Goal: Information Seeking & Learning: Learn about a topic

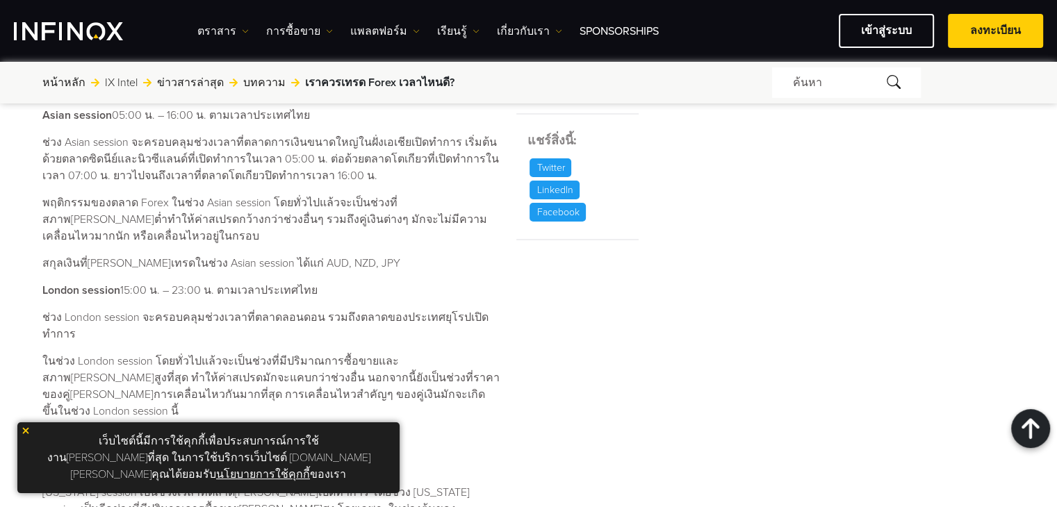
scroll to position [695, 0]
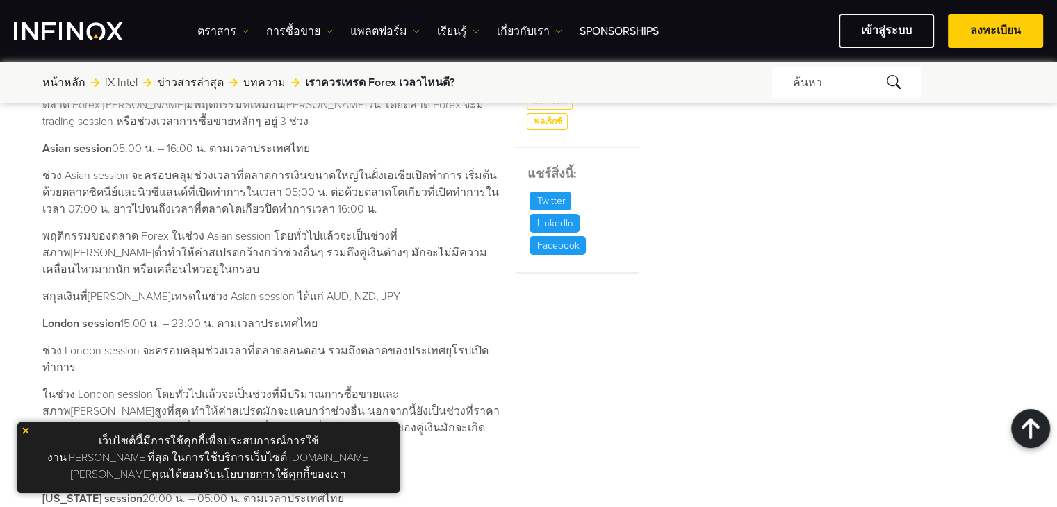
click at [24, 436] on img at bounding box center [26, 431] width 10 height 10
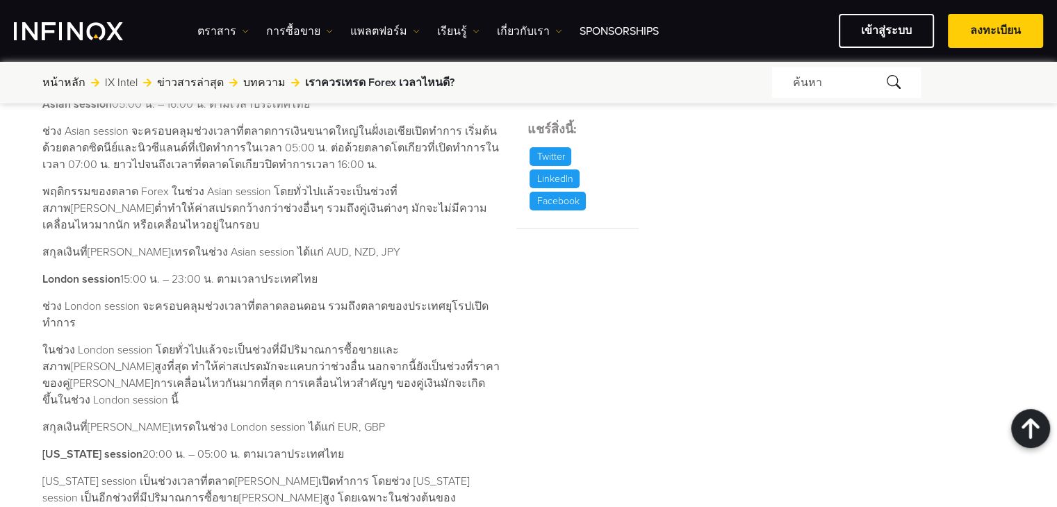
scroll to position [764, 0]
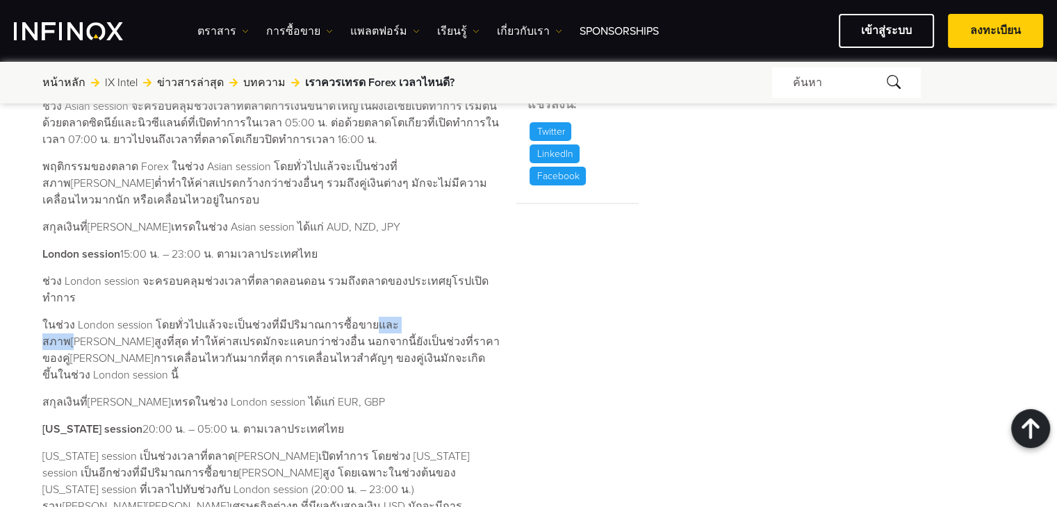
drag, startPoint x: 361, startPoint y: 304, endPoint x: 411, endPoint y: 300, distance: 50.9
click at [410, 317] on p "ในช่วง London session โดยทั่วไปแล้วจะเป็นช่วงที่มีปริมาณการซื้อขายและสภาพ[PERSO…" at bounding box center [270, 350] width 457 height 67
drag, startPoint x: 275, startPoint y: 322, endPoint x: 295, endPoint y: 320, distance: 20.2
click at [295, 320] on p "ในช่วง London session โดยทั่วไปแล้วจะเป็นช่วงที่มีปริมาณการซื้อขายและสภาพ[PERSO…" at bounding box center [270, 350] width 457 height 67
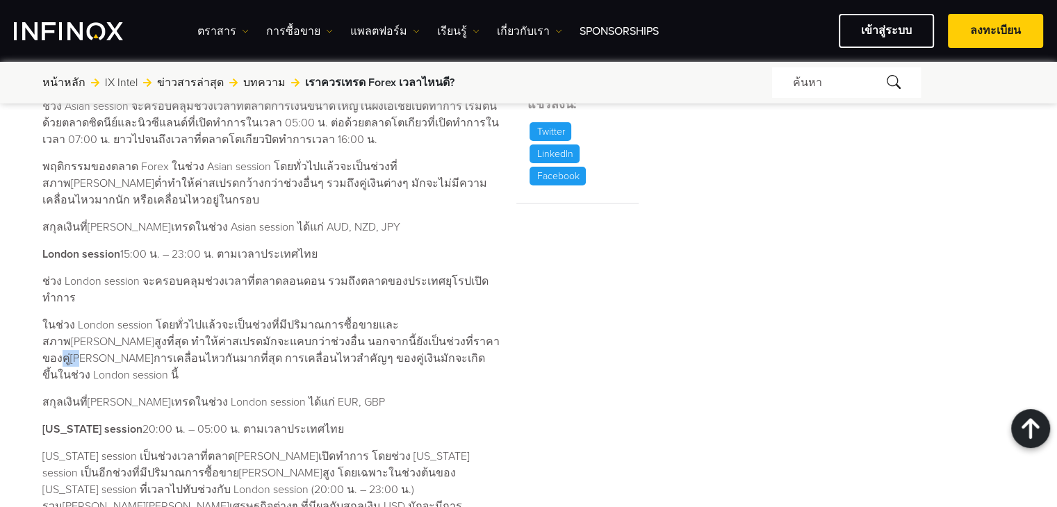
drag, startPoint x: 354, startPoint y: 327, endPoint x: 373, endPoint y: 322, distance: 19.4
click at [373, 322] on p "ในช่วง London session โดยทั่วไปแล้วจะเป็นช่วงที่มีปริมาณการซื้อขายและสภาพ[PERSO…" at bounding box center [270, 350] width 457 height 67
drag, startPoint x: 261, startPoint y: 338, endPoint x: 281, endPoint y: 335, distance: 19.8
click at [281, 335] on p "ในช่วง London session โดยทั่วไปแล้วจะเป็นช่วงที่มีปริมาณการซื้อขายและสภาพ[PERSO…" at bounding box center [270, 350] width 457 height 67
drag, startPoint x: 263, startPoint y: 360, endPoint x: 281, endPoint y: 360, distance: 17.4
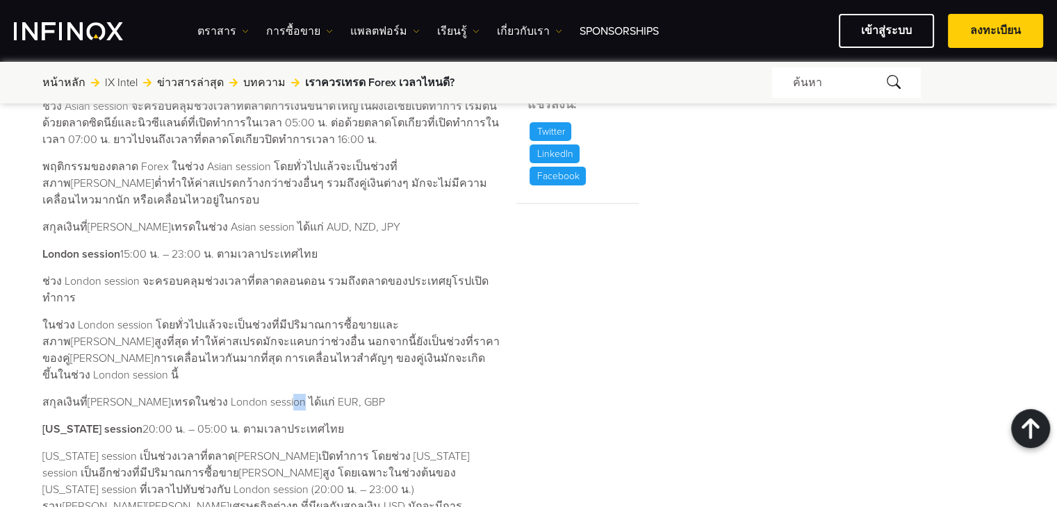
click at [274, 394] on p "สกุลเงินที่[PERSON_NAME]เทรดในช่วง London session ได้แก่ EUR, GBP" at bounding box center [270, 402] width 457 height 17
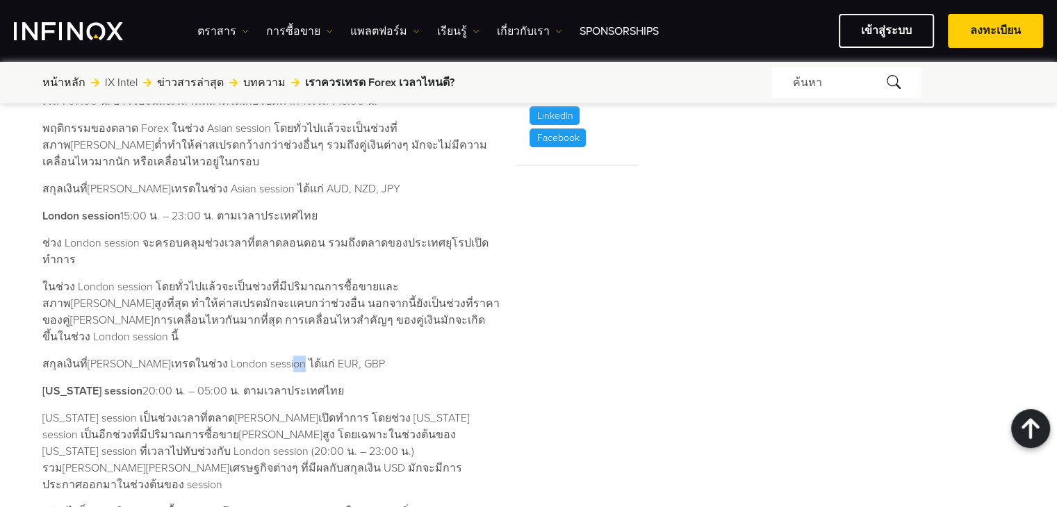
scroll to position [834, 0]
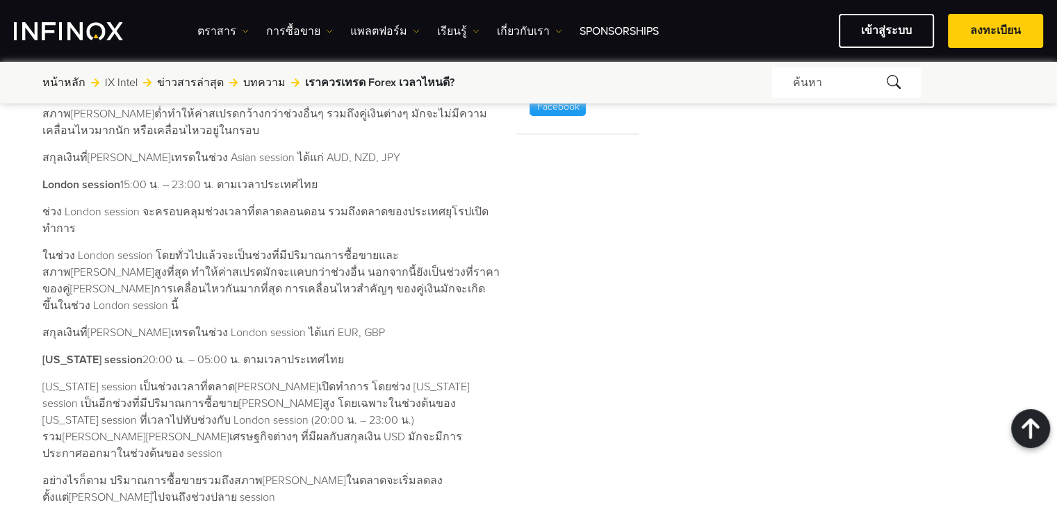
click at [269, 352] on p "[US_STATE] session 20:00 น. – 05:00 น. ตามเวลาประเทศไทย" at bounding box center [270, 360] width 457 height 17
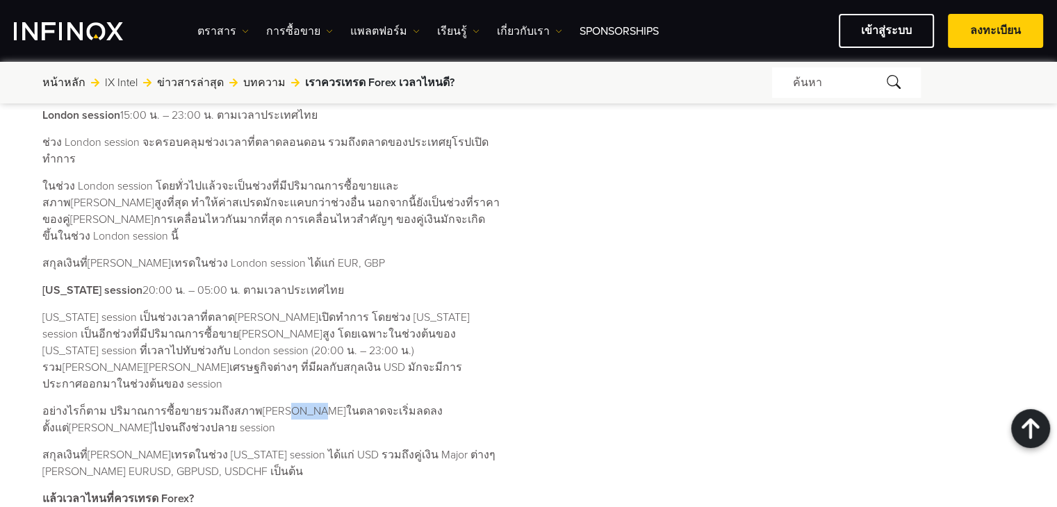
drag, startPoint x: 269, startPoint y: 355, endPoint x: 297, endPoint y: 355, distance: 28.5
click at [297, 403] on p "อย่างไรก็ตาม ปริมาณการซื้อขายรวมถึงสภาพ[PERSON_NAME]ในตลาดจะเริ่มลดลงตั้งแต่[PE…" at bounding box center [270, 419] width 457 height 33
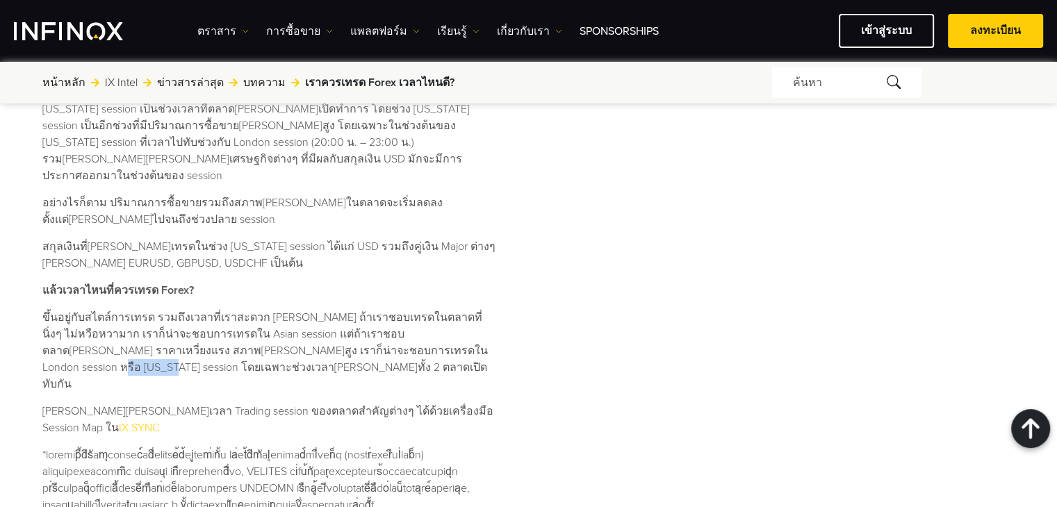
drag, startPoint x: 336, startPoint y: 294, endPoint x: 384, endPoint y: 295, distance: 48.0
click at [384, 309] on p "ขึ้นอยู่กับสไตล์การเทรด รวมถึงเวลาที่เราสะดวก [PERSON_NAME] ถ้าเราชอบเทรดในตลาด…" at bounding box center [270, 350] width 457 height 83
click at [281, 324] on p "ขึ้นอยู่กับสไตล์การเทรด รวมถึงเวลาที่เราสะดวก [PERSON_NAME] ถ้าเราชอบเทรดในตลาด…" at bounding box center [270, 350] width 457 height 83
